Goal: Information Seeking & Learning: Learn about a topic

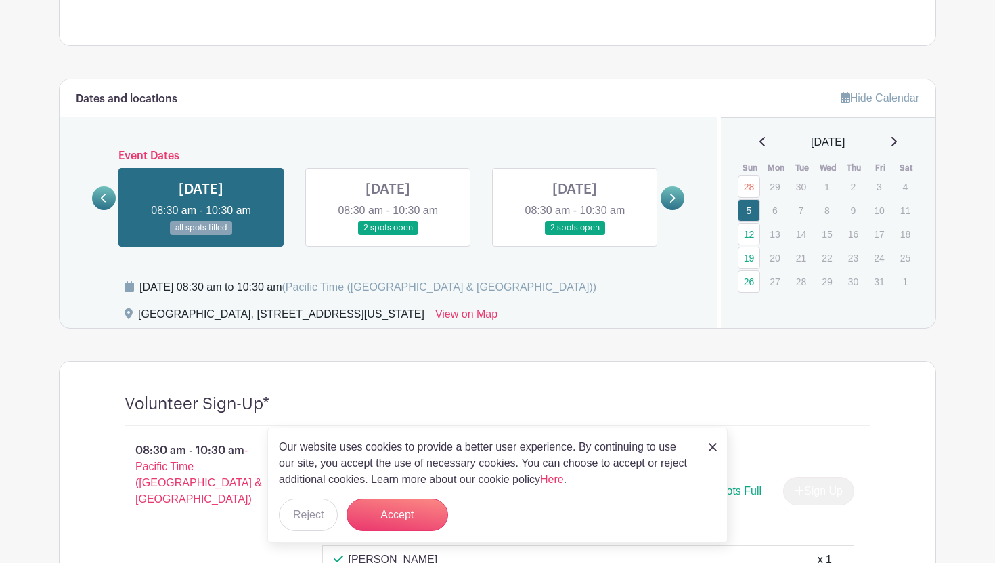
scroll to position [649, 0]
click at [712, 443] on img at bounding box center [713, 447] width 8 height 8
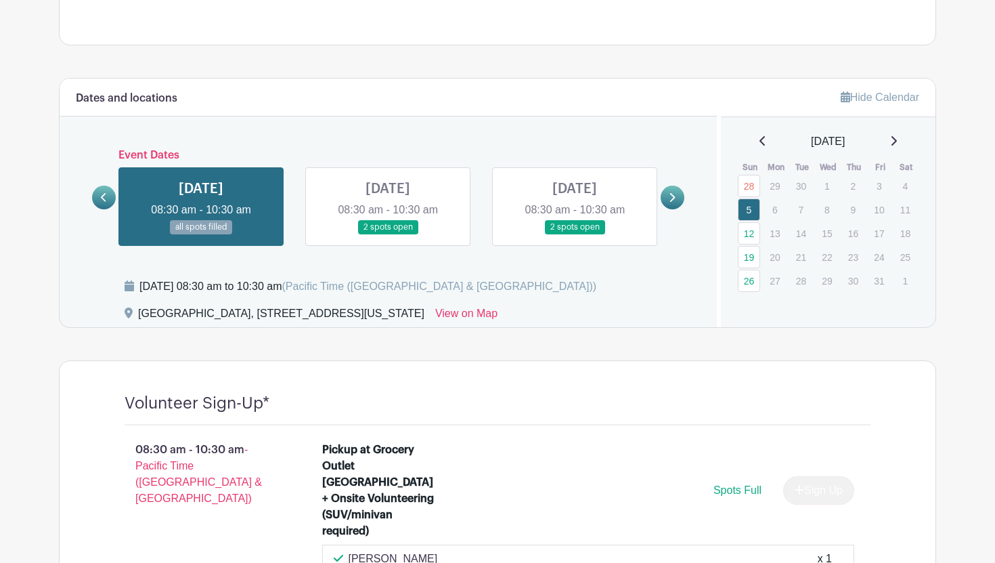
click at [667, 196] on link at bounding box center [673, 198] width 24 height 24
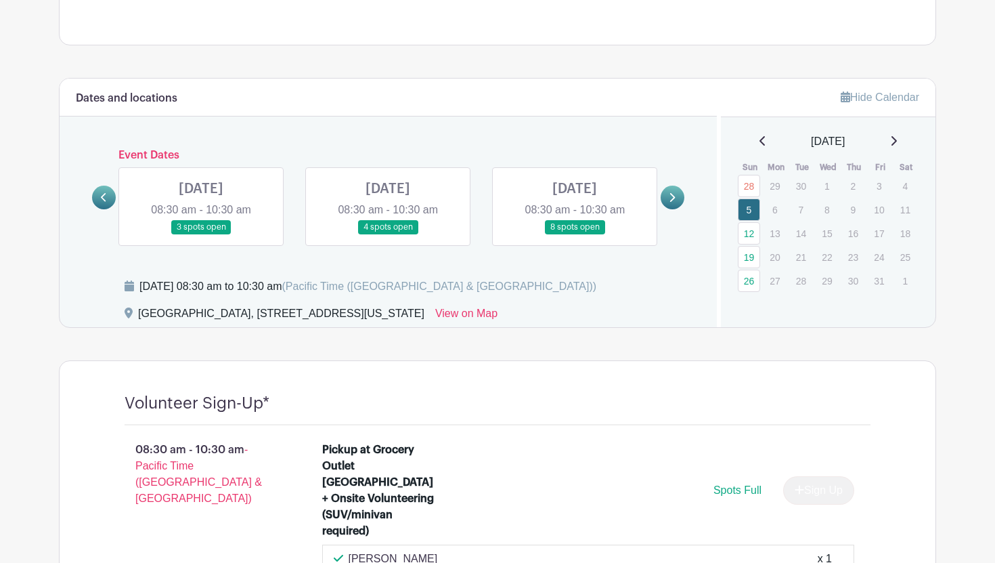
click at [664, 198] on link at bounding box center [673, 198] width 24 height 24
click at [575, 234] on link at bounding box center [575, 234] width 0 height 0
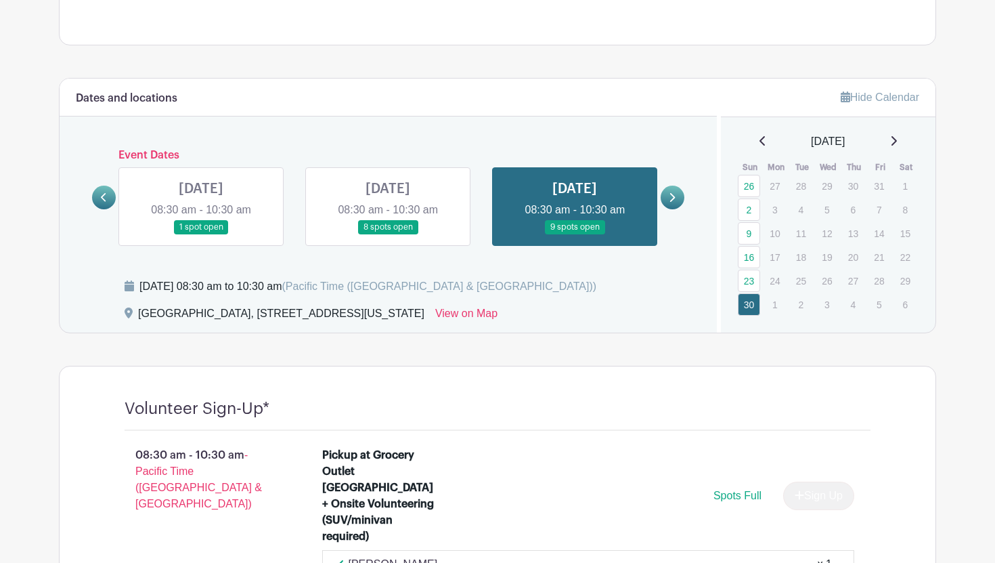
click at [388, 234] on link at bounding box center [388, 234] width 0 height 0
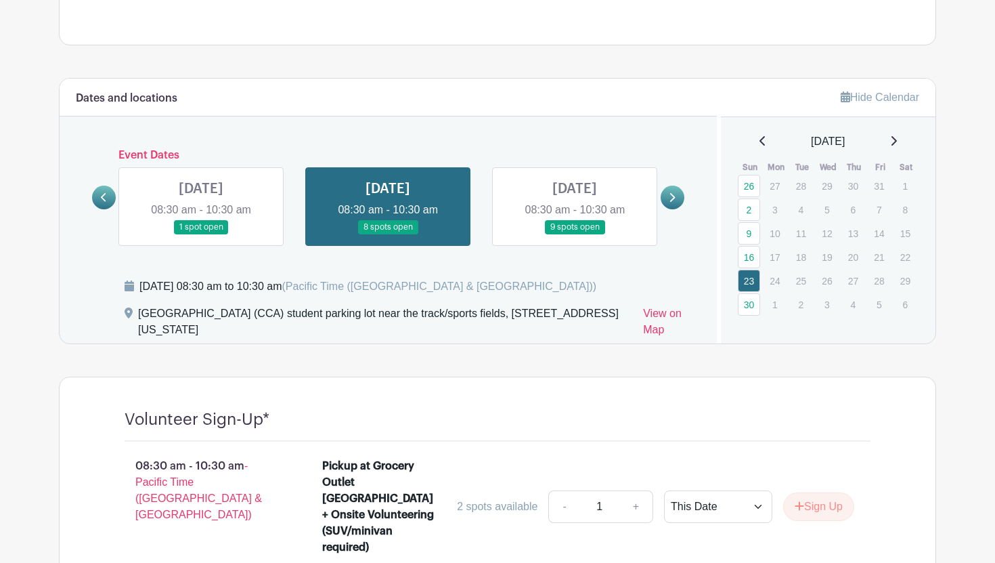
click at [388, 234] on link at bounding box center [388, 234] width 0 height 0
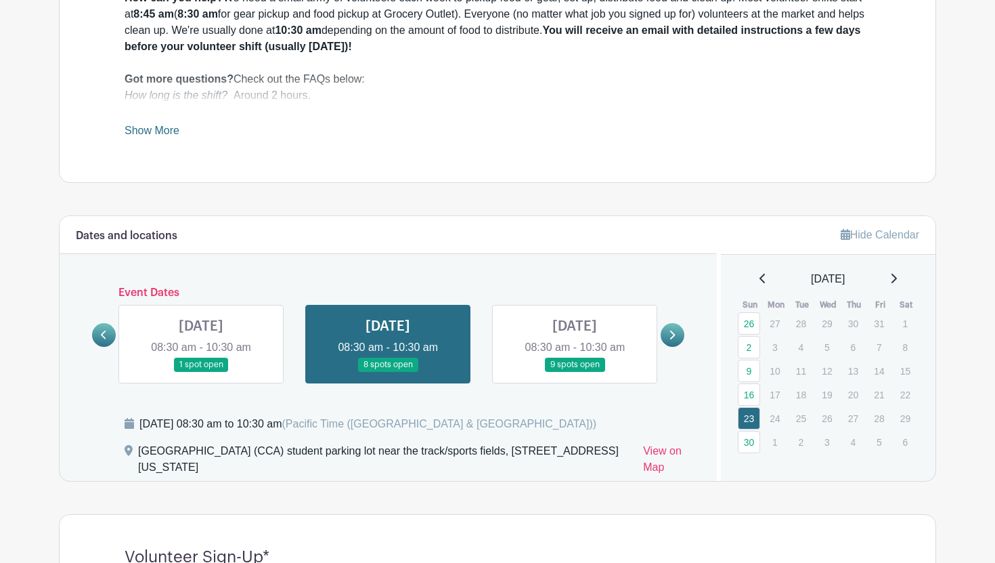
scroll to position [518, 0]
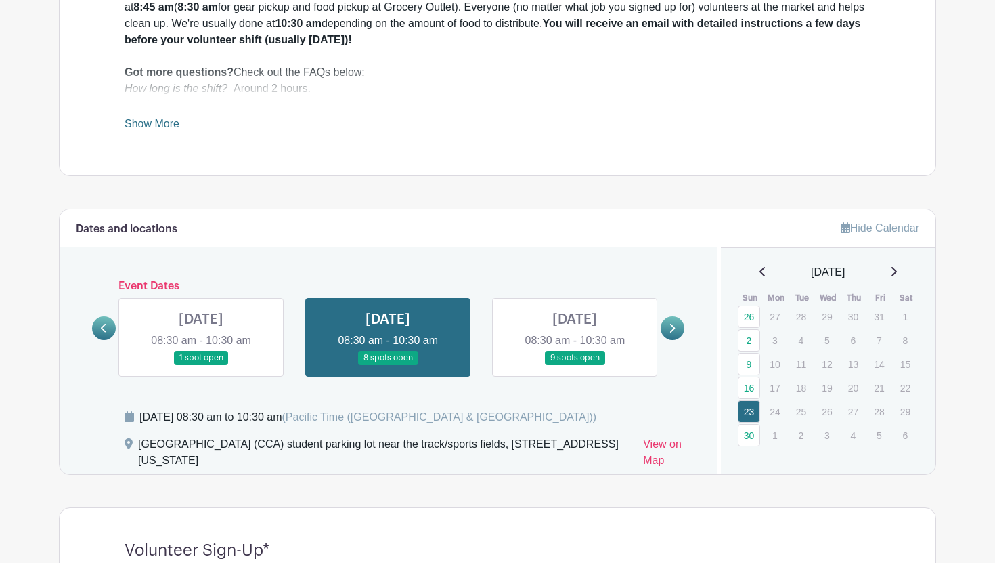
click at [201, 365] on link at bounding box center [201, 365] width 0 height 0
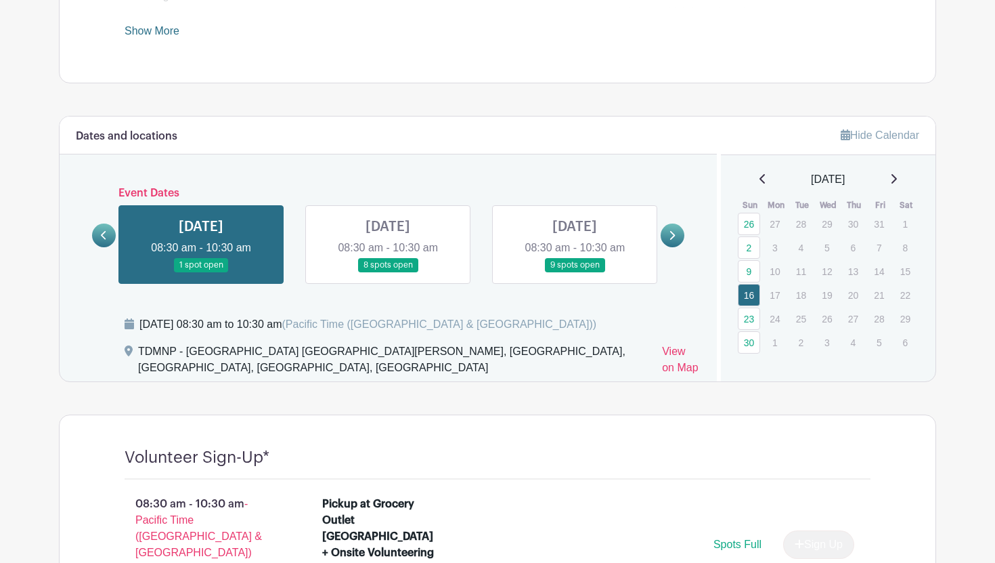
scroll to position [609, 0]
